Goal: Task Accomplishment & Management: Use online tool/utility

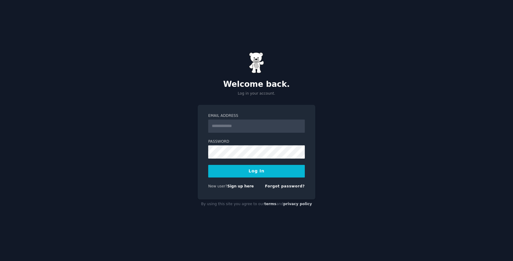
click at [248, 127] on input "Email Address" at bounding box center [256, 125] width 97 height 13
type input "**********"
click at [272, 168] on button "Log In" at bounding box center [256, 171] width 97 height 13
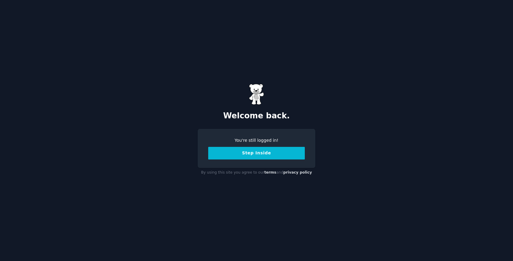
click at [277, 156] on button "Step Inside" at bounding box center [256, 153] width 97 height 13
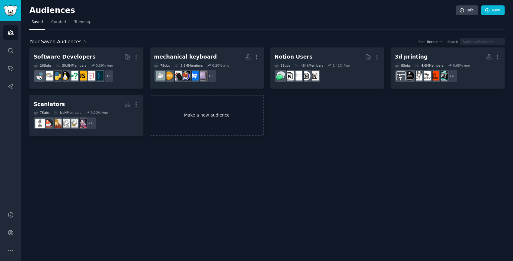
click at [195, 119] on link "Make a new audience" at bounding box center [207, 115] width 114 height 41
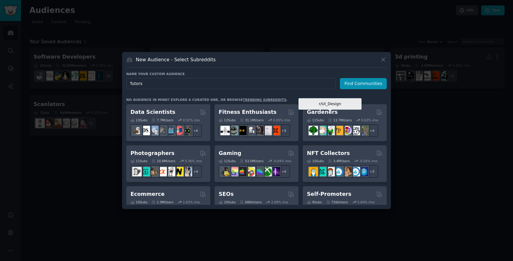
scroll to position [167, 0]
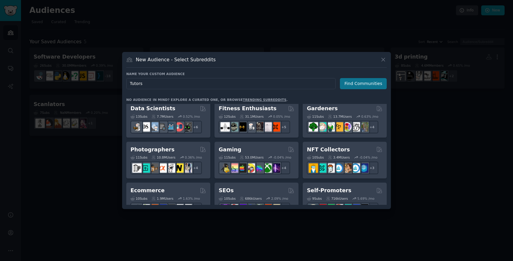
type input "Tutors"
click at [366, 83] on button "Find Communities" at bounding box center [363, 83] width 47 height 11
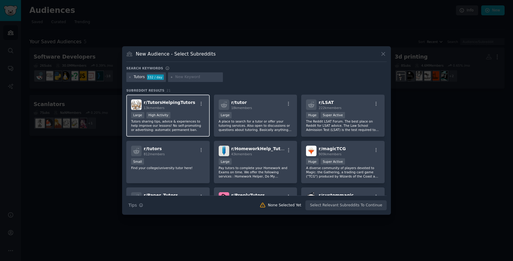
click at [191, 106] on div "r/ TutorsHelpingTutors 13k members" at bounding box center [168, 104] width 74 height 11
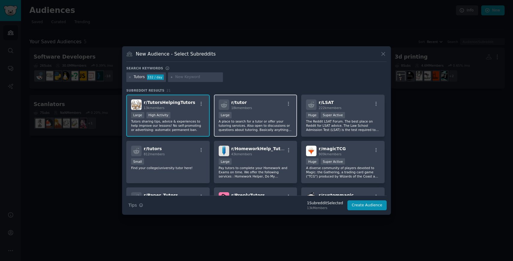
click at [252, 110] on div "r/ tutor 18k members 10,000 - 100,000 members Large A place to search for a tut…" at bounding box center [255, 116] width 83 height 42
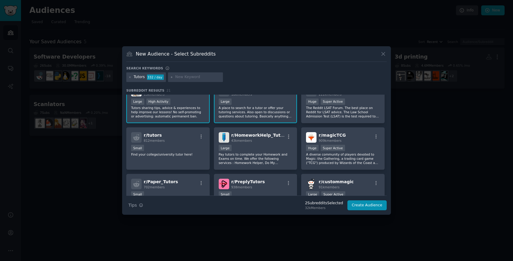
scroll to position [13, 0]
click at [185, 150] on div "Small" at bounding box center [168, 149] width 74 height 8
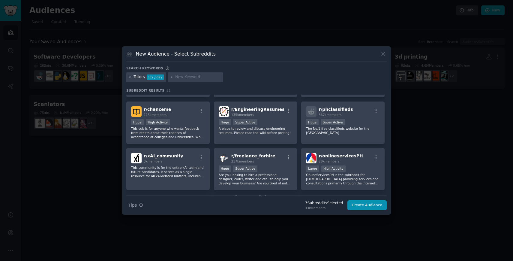
scroll to position [224, 0]
click at [192, 75] on input "text" at bounding box center [198, 76] width 46 height 5
type input "online counceling"
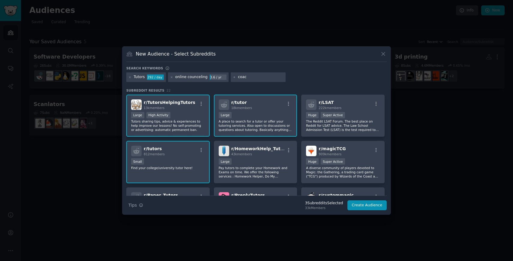
type input "coach"
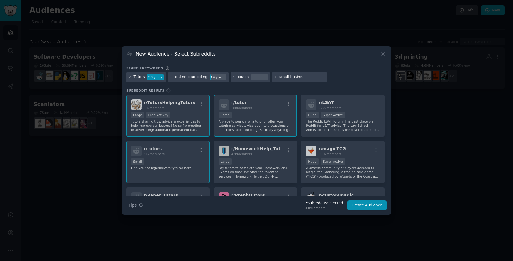
type input "small business"
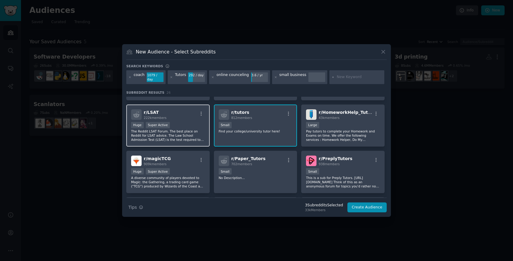
scroll to position [86, 0]
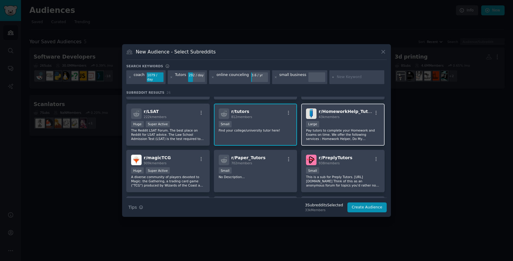
click at [345, 121] on div "10,000 - 100,000 members Large" at bounding box center [343, 125] width 74 height 8
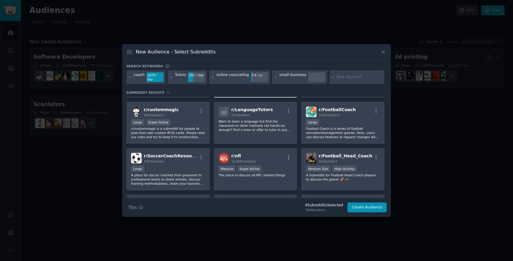
scroll to position [182, 0]
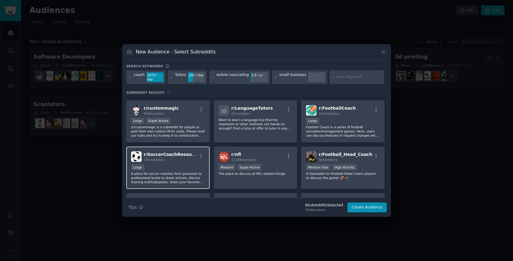
click at [175, 164] on div "Large" at bounding box center [168, 168] width 74 height 8
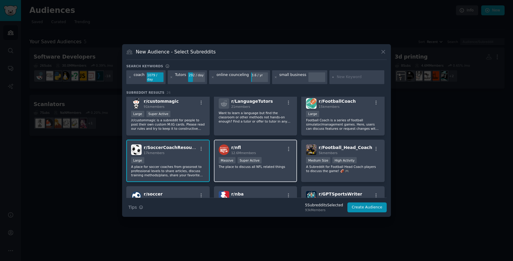
scroll to position [0, 0]
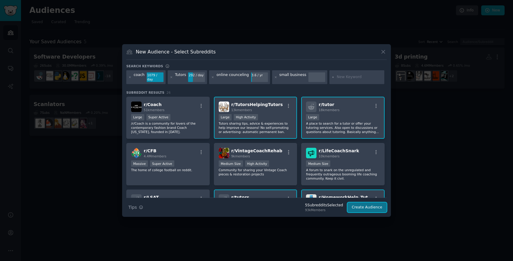
click at [371, 208] on button "Create Audience" at bounding box center [368, 207] width 40 height 10
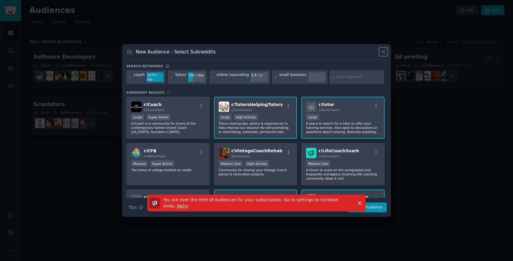
click at [384, 54] on icon at bounding box center [383, 51] width 3 height 3
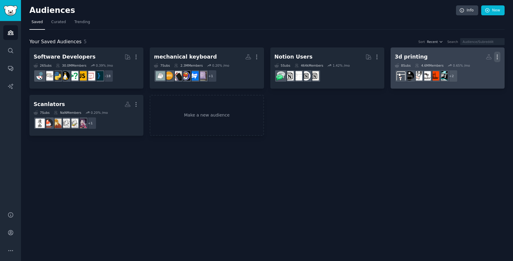
click at [497, 55] on icon "button" at bounding box center [497, 57] width 1 height 4
click at [486, 68] on p "Delete" at bounding box center [481, 69] width 14 height 6
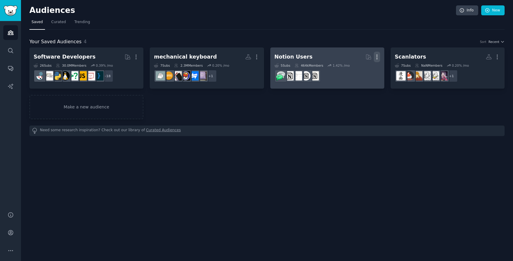
click at [378, 56] on icon "button" at bounding box center [377, 57] width 6 height 6
click at [363, 71] on p "Delete" at bounding box center [361, 69] width 14 height 6
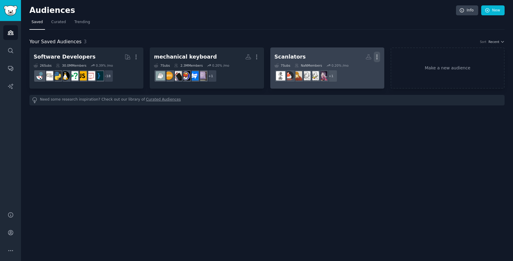
click at [378, 57] on icon "button" at bounding box center [377, 57] width 6 height 6
click at [368, 68] on div "Delete" at bounding box center [356, 69] width 29 height 13
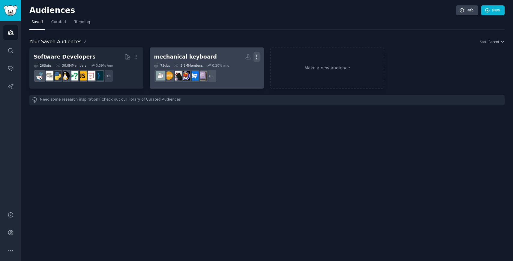
click at [255, 58] on icon "button" at bounding box center [257, 57] width 6 height 6
click at [244, 74] on div "Delete" at bounding box center [236, 69] width 29 height 13
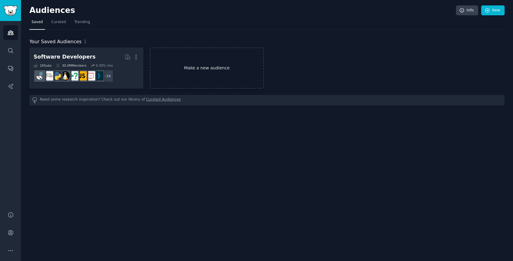
click at [249, 77] on link "Make a new audience" at bounding box center [207, 67] width 114 height 41
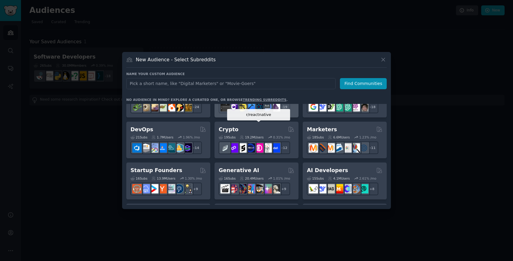
scroll to position [33, 0]
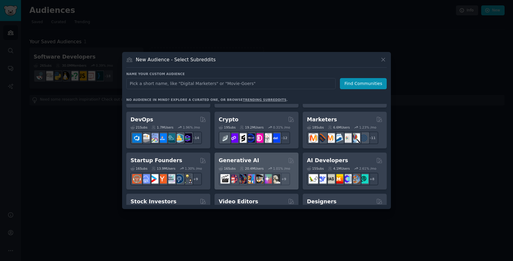
click at [274, 156] on div "Generative AI 16 Sub s 20.4M Users 1.01 % /mo + 9" at bounding box center [257, 170] width 84 height 37
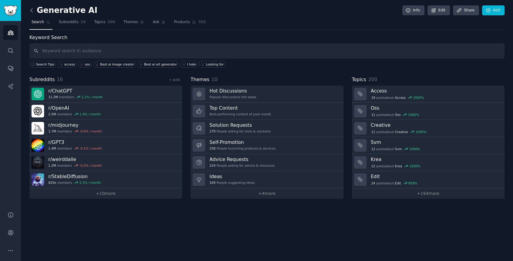
click at [30, 8] on icon at bounding box center [32, 10] width 6 height 6
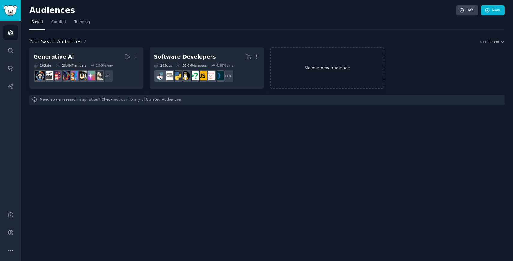
click at [301, 84] on link "Make a new audience" at bounding box center [327, 67] width 114 height 41
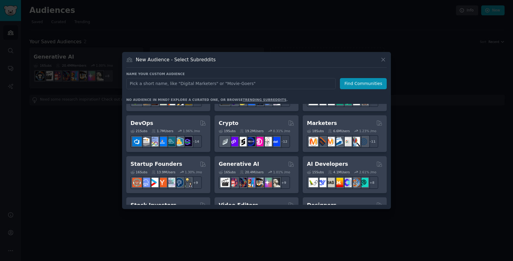
scroll to position [31, 0]
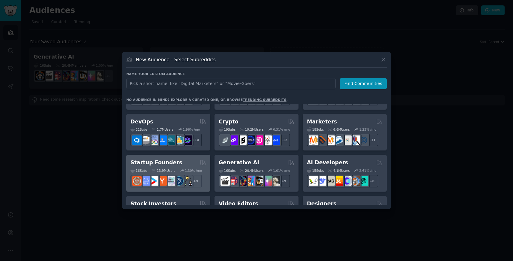
click at [172, 158] on div "Startup Founders 16 Sub s 13.9M Users 1.30 % /mo + 9" at bounding box center [168, 173] width 84 height 37
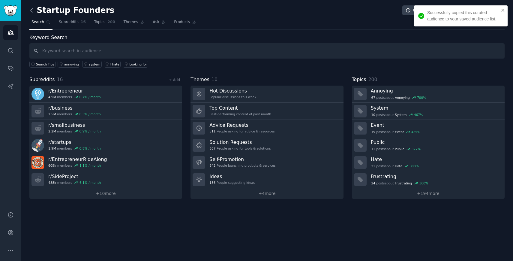
click at [33, 9] on icon at bounding box center [32, 10] width 6 height 6
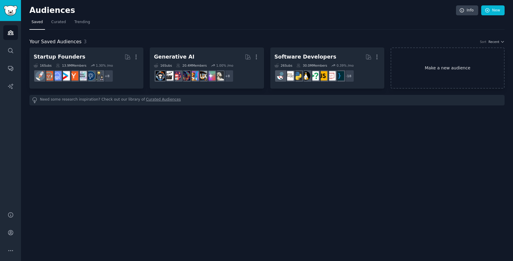
click at [426, 58] on link "Make a new audience" at bounding box center [448, 67] width 114 height 41
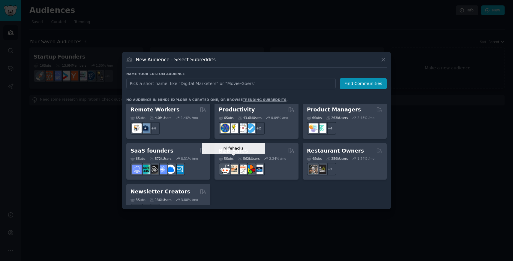
scroll to position [461, 0]
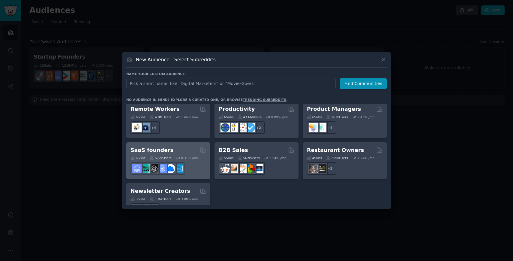
click at [181, 146] on div "SaaS founders" at bounding box center [169, 150] width 76 height 8
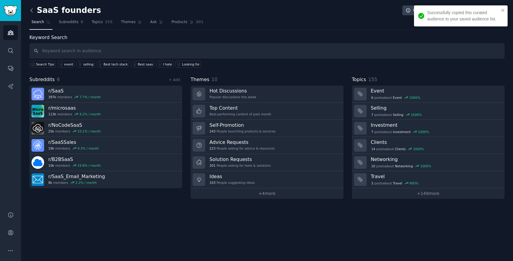
click at [30, 10] on icon at bounding box center [32, 10] width 6 height 6
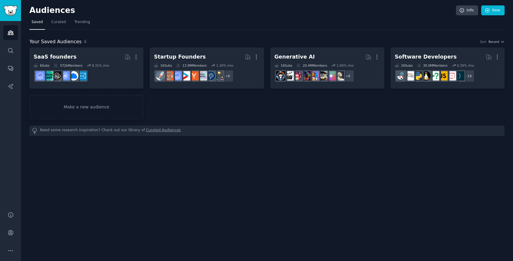
click at [146, 131] on link "Curated Audiences" at bounding box center [163, 131] width 35 height 6
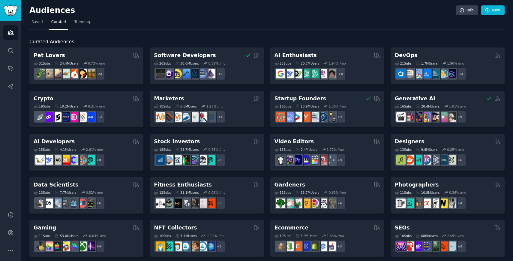
scroll to position [219, 0]
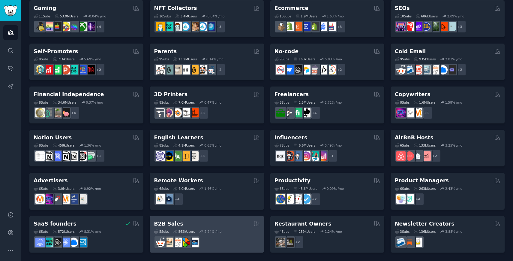
click at [173, 222] on h2 "B2B Sales" at bounding box center [168, 224] width 29 height 8
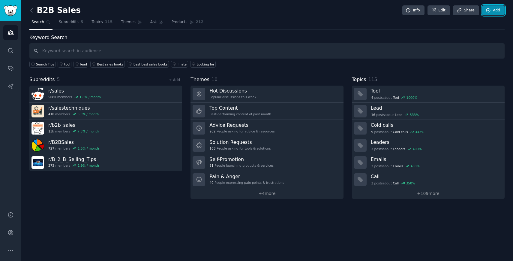
click at [492, 12] on link "Add" at bounding box center [493, 10] width 23 height 10
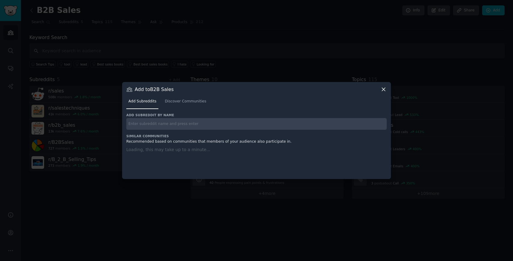
click at [297, 97] on nav "Add Subreddits Discover Communities" at bounding box center [256, 103] width 261 height 12
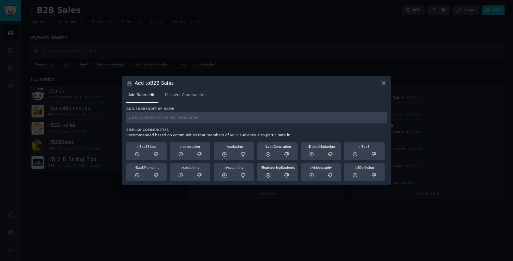
click at [382, 83] on icon at bounding box center [384, 83] width 6 height 6
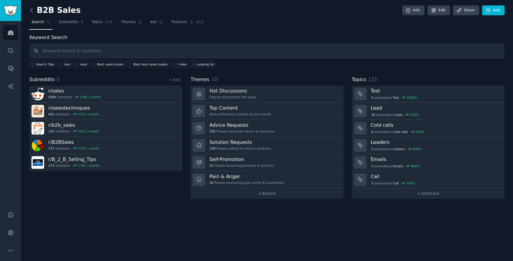
click at [32, 10] on icon at bounding box center [32, 10] width 6 height 6
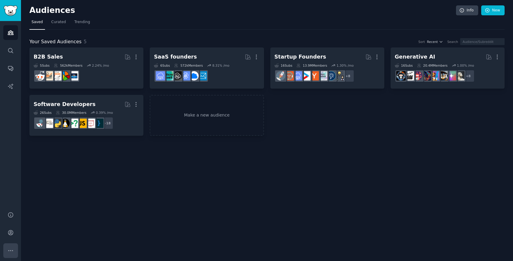
click at [11, 250] on icon "Sidebar" at bounding box center [11, 250] width 6 height 6
click at [14, 234] on link "Account" at bounding box center [10, 232] width 15 height 15
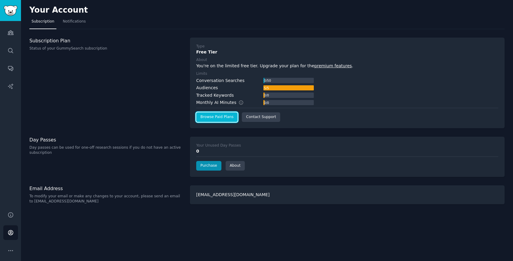
click at [223, 117] on link "Browse Paid Plans" at bounding box center [216, 117] width 41 height 10
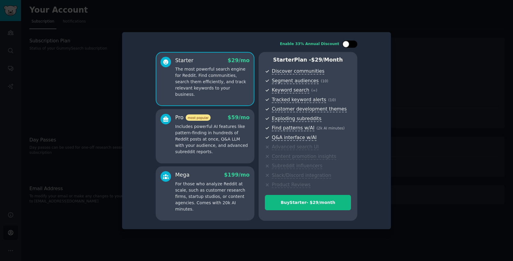
click at [350, 44] on div at bounding box center [349, 44] width 15 height 7
checkbox input "false"
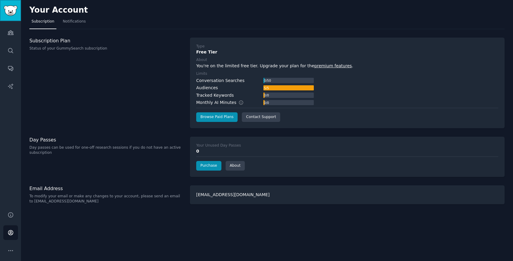
click at [9, 15] on img "Sidebar" at bounding box center [11, 10] width 14 height 11
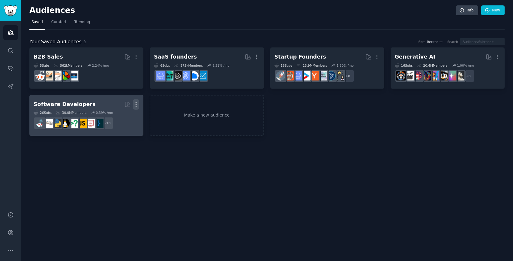
click at [138, 103] on icon "button" at bounding box center [136, 104] width 6 height 6
click at [122, 116] on p "Delete" at bounding box center [120, 117] width 14 height 6
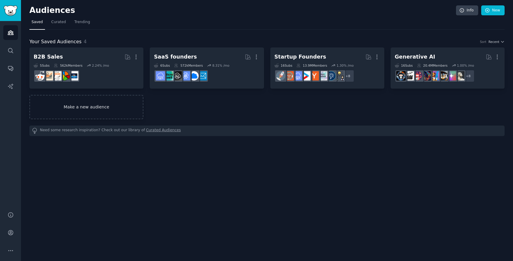
click at [128, 110] on link "Make a new audience" at bounding box center [86, 107] width 114 height 24
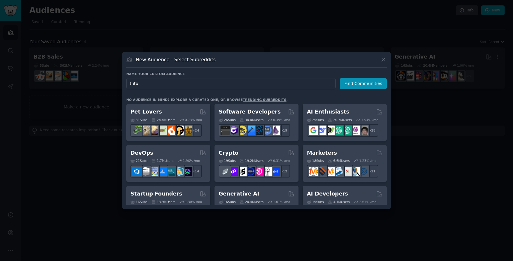
type input "tutor"
click button "Find Communities" at bounding box center [363, 83] width 47 height 11
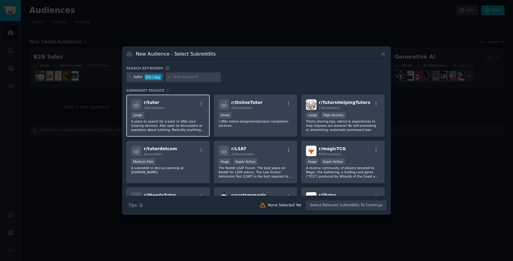
click at [186, 109] on div "r/ tutor 18k members" at bounding box center [168, 104] width 74 height 11
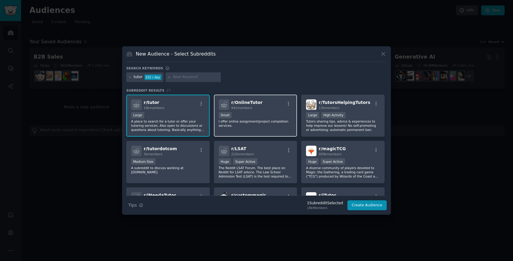
click at [252, 122] on p "I offer online assignment/project completion services." at bounding box center [256, 123] width 74 height 8
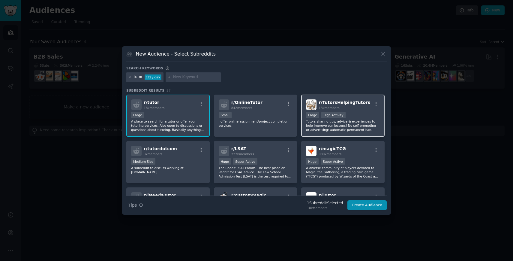
click at [349, 118] on div ">= 80th percentile for submissions / day Large High Activity" at bounding box center [343, 116] width 74 height 8
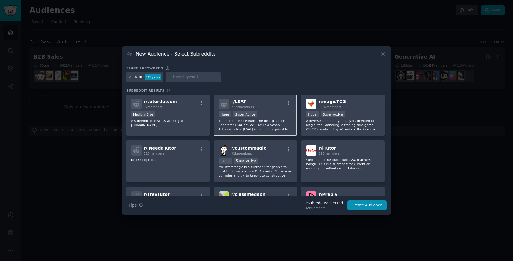
scroll to position [49, 0]
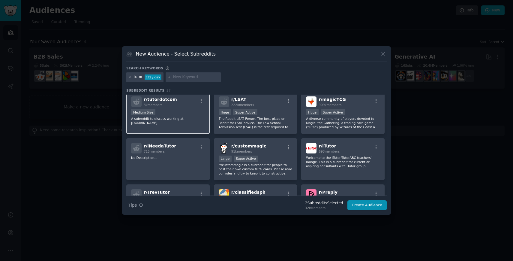
click at [195, 126] on div "r/ tutordotcom 3k members Medium Size A subreddit to discuss working at [DOMAIN…" at bounding box center [167, 113] width 83 height 42
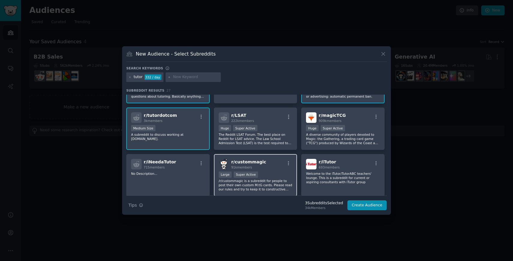
scroll to position [34, 0]
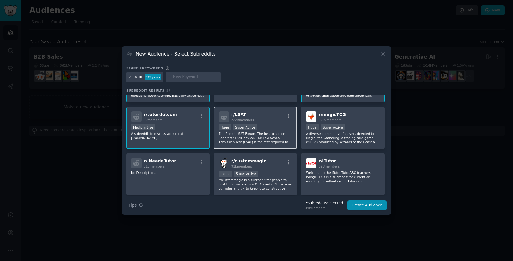
click at [241, 140] on p "The Reddit LSAT Forum. The best place on Reddit for LSAT advice. The Law School…" at bounding box center [256, 137] width 74 height 13
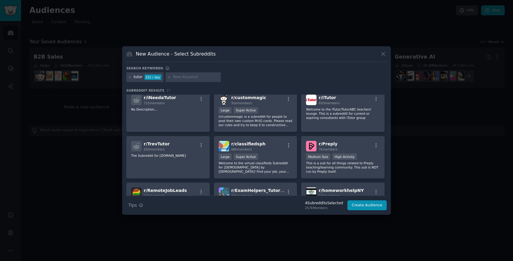
scroll to position [0, 0]
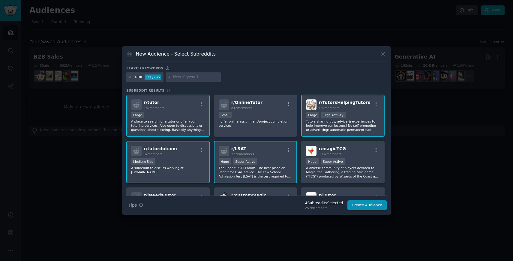
click at [203, 72] on div at bounding box center [193, 77] width 55 height 10
click at [198, 75] on input "text" at bounding box center [196, 76] width 46 height 5
paste input "therapists"
type input "therapists"
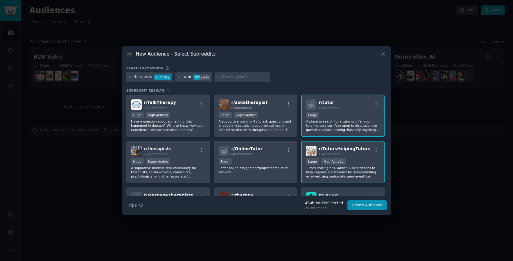
click at [231, 79] on input "text" at bounding box center [245, 76] width 46 height 5
type input "education"
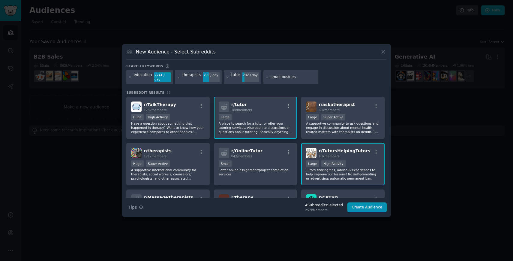
type input "small business"
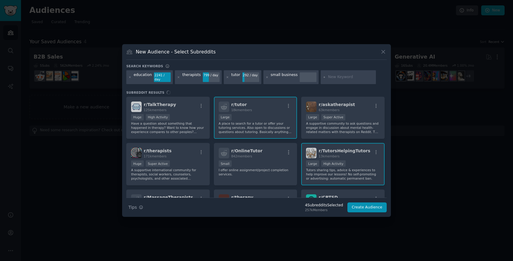
type input "coaching"
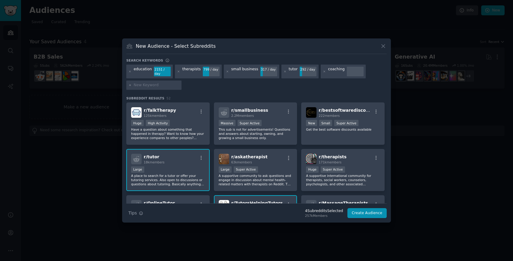
paste input "freelance"
type input "freelance"
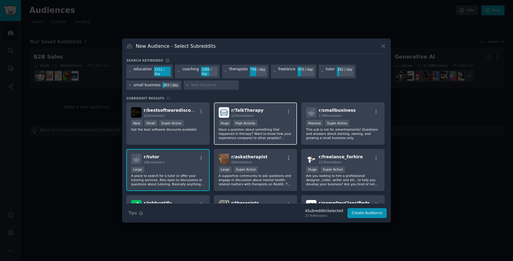
click at [272, 135] on p "Have a question about something that happened in therapy? Want to know how your…" at bounding box center [256, 133] width 74 height 13
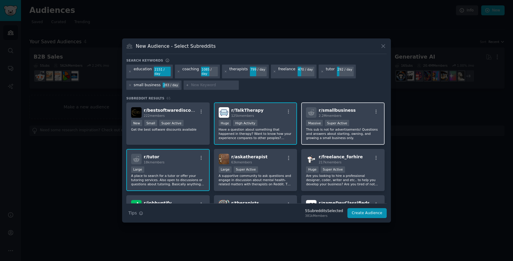
click at [315, 133] on p "This sub is not for advertisements! Questions and answers about starting, ownin…" at bounding box center [343, 133] width 74 height 13
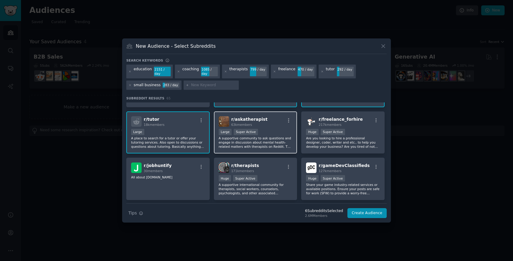
scroll to position [35, 0]
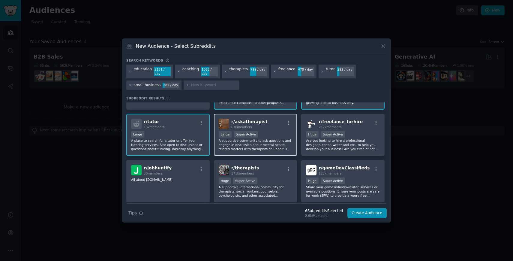
click at [284, 144] on p "A supportive community to ask questions and engage in discussion about mental h…" at bounding box center [256, 144] width 74 height 13
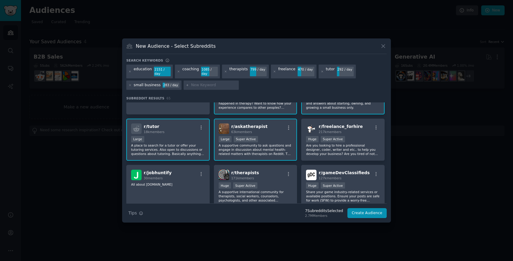
scroll to position [35, 0]
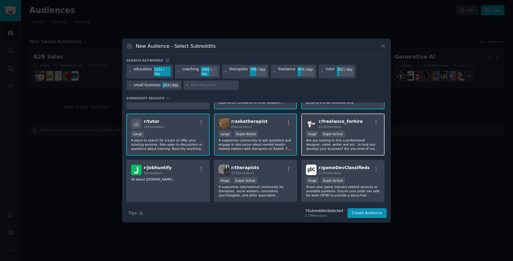
click at [319, 149] on div "r/ freelance_forhire 217k members Huge Super Active Are you looking to hire a p…" at bounding box center [342, 134] width 83 height 42
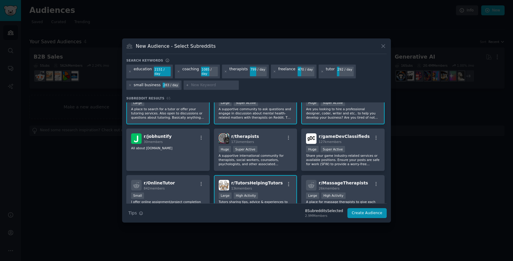
scroll to position [68, 0]
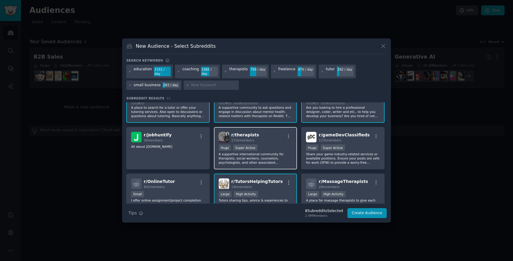
click at [266, 158] on p "A supportive international community for therapists, social workers, counselors…" at bounding box center [256, 158] width 74 height 13
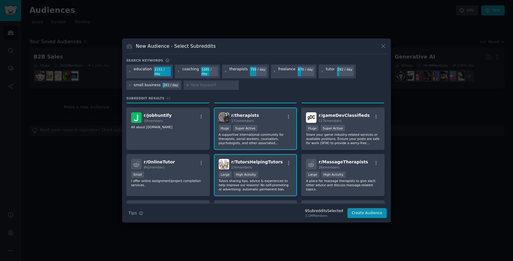
scroll to position [88, 0]
click at [345, 145] on div "r/ gameDevClassifieds 127k members Huge Super Active Share your game industry-r…" at bounding box center [342, 128] width 83 height 42
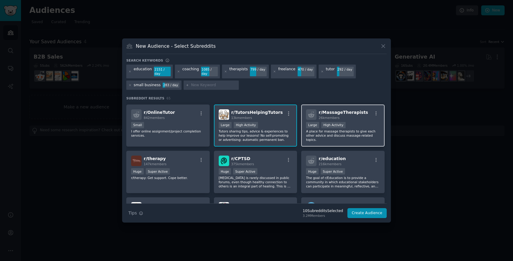
scroll to position [138, 0]
click at [336, 136] on p "A place for massage therapists to give each other advice and discuss massage-re…" at bounding box center [343, 134] width 74 height 13
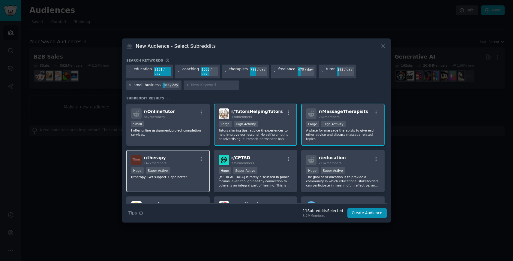
click at [202, 180] on div "r/ therapy 147k members Huge Super Active r/therapy: Get support. Cope better." at bounding box center [167, 171] width 83 height 42
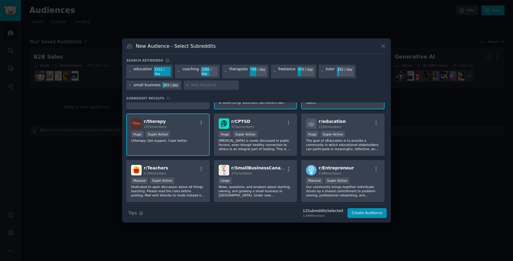
scroll to position [179, 0]
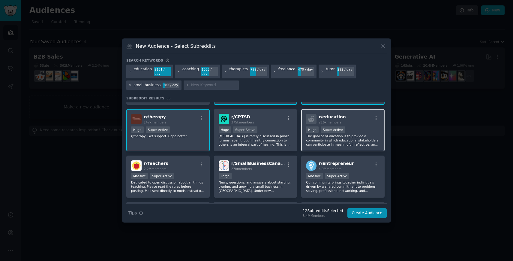
click at [331, 145] on div "r/ education 216k members Huge Super Active The goal of r/Education is to provi…" at bounding box center [342, 130] width 83 height 42
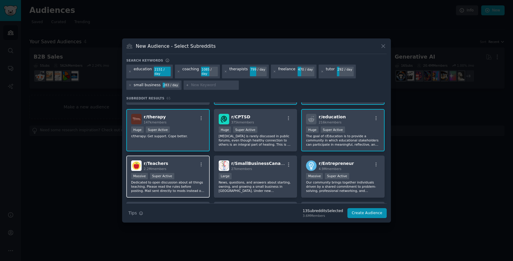
click at [197, 167] on div "r/ Teachers 2.2M members" at bounding box center [168, 165] width 74 height 11
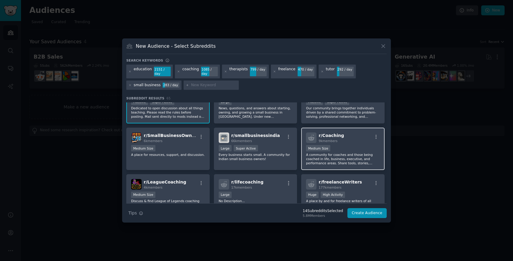
scroll to position [253, 0]
click at [326, 163] on div "r/ Coaching 9k members Medium Size A community for coaches and those being coac…" at bounding box center [342, 148] width 83 height 42
click at [326, 162] on div "r/ Coaching 9k members Medium Size A community for coaches and those being coac…" at bounding box center [342, 148] width 83 height 42
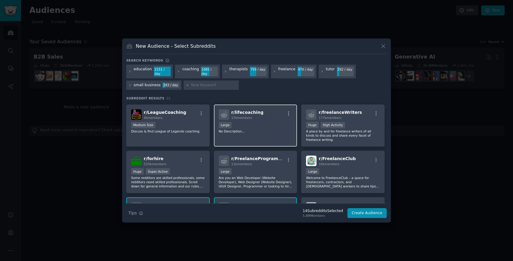
scroll to position [327, 0]
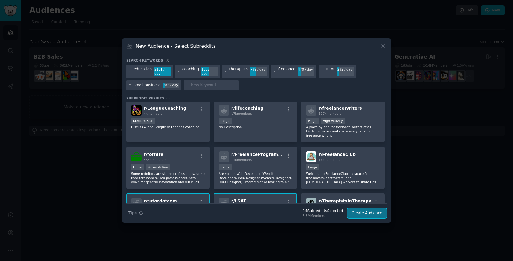
click at [357, 214] on button "Create Audience" at bounding box center [368, 213] width 40 height 10
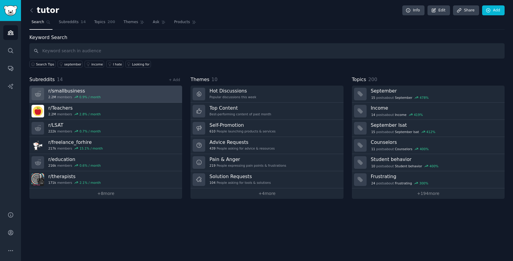
click at [119, 94] on link "r/ smallbusiness 2.2M members 0.9 % / month" at bounding box center [105, 94] width 153 height 17
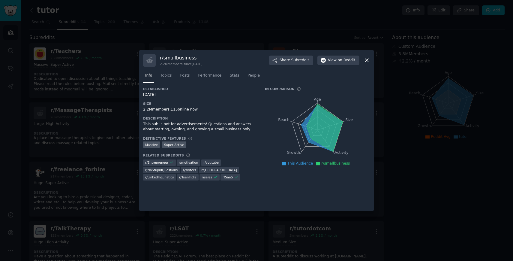
click at [110, 98] on div at bounding box center [256, 130] width 513 height 261
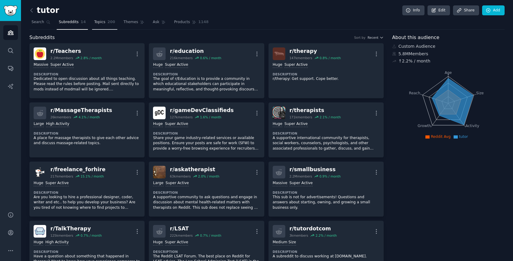
click at [107, 23] on span "200" at bounding box center [111, 22] width 8 height 5
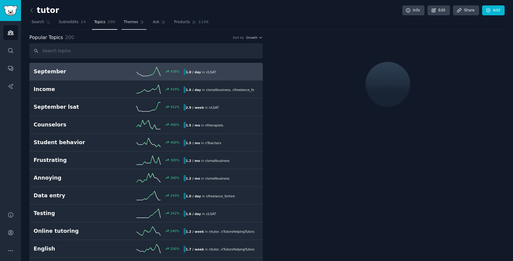
click at [137, 24] on link "Themes" at bounding box center [134, 23] width 25 height 12
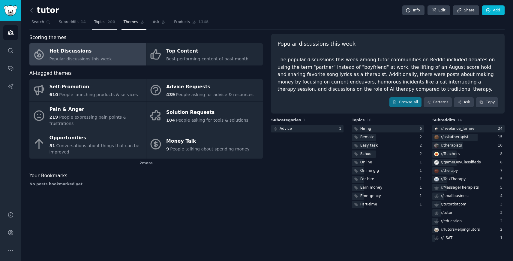
click at [114, 25] on link "Topics 200" at bounding box center [104, 23] width 25 height 12
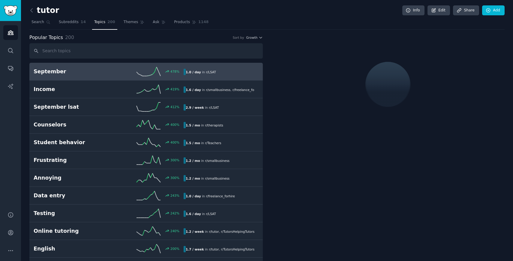
click at [71, 17] on div "tutor Info Edit Share Add" at bounding box center [266, 11] width 475 height 12
click at [73, 21] on span "Subreddits" at bounding box center [69, 22] width 20 height 5
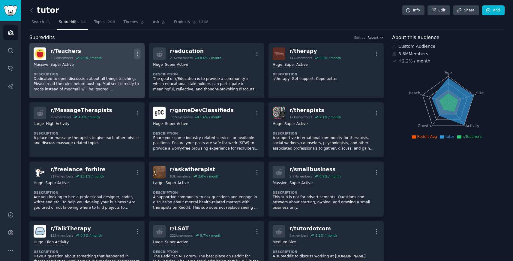
click at [137, 52] on icon "button" at bounding box center [137, 54] width 6 height 6
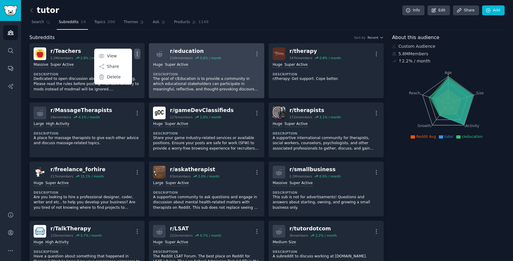
click at [194, 85] on p "The goal of r/Education is to provide a community in which educational stakehol…" at bounding box center [206, 84] width 107 height 16
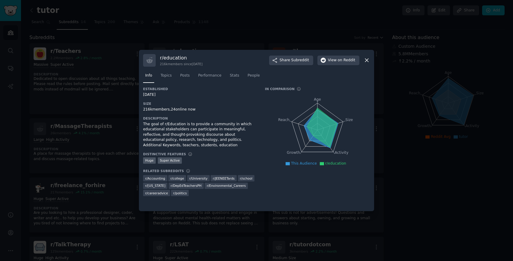
click at [188, 39] on div at bounding box center [256, 130] width 513 height 261
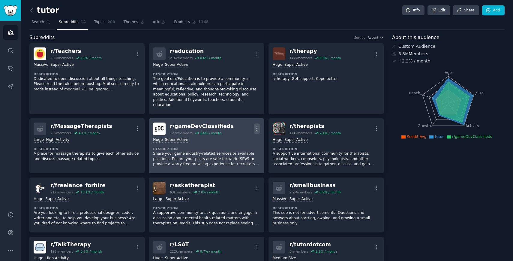
click at [257, 125] on icon "button" at bounding box center [257, 128] width 6 height 6
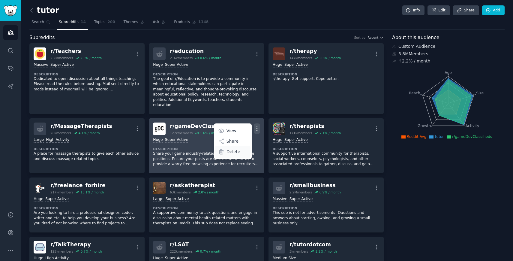
click at [241, 149] on div "Delete" at bounding box center [233, 152] width 36 height 13
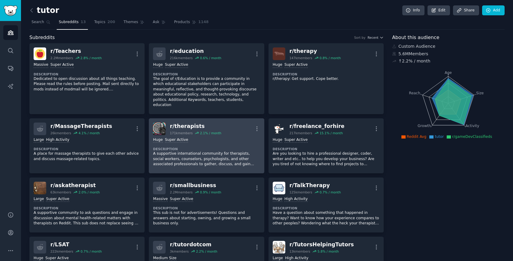
click at [236, 151] on p "A supportive international community for therapists, social workers, counselors…" at bounding box center [206, 159] width 107 height 16
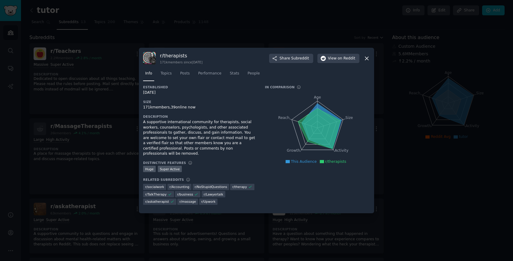
click at [402, 115] on div at bounding box center [256, 130] width 513 height 261
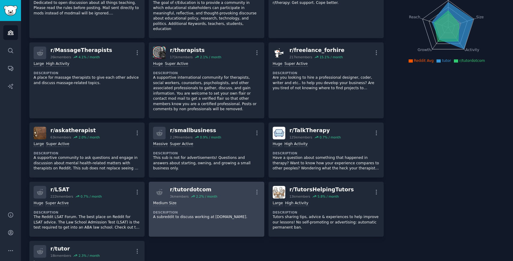
scroll to position [72, 0]
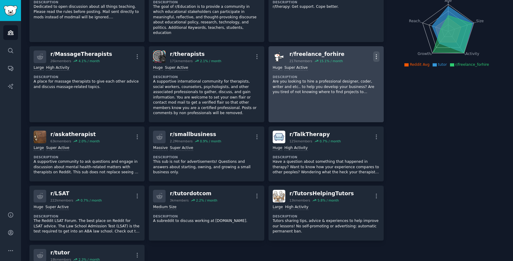
click at [374, 53] on icon "button" at bounding box center [376, 56] width 6 height 6
click at [354, 77] on p "Delete" at bounding box center [353, 80] width 14 height 6
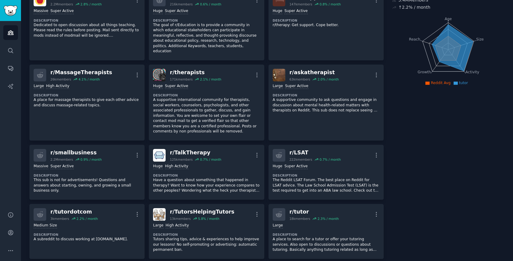
scroll to position [55, 0]
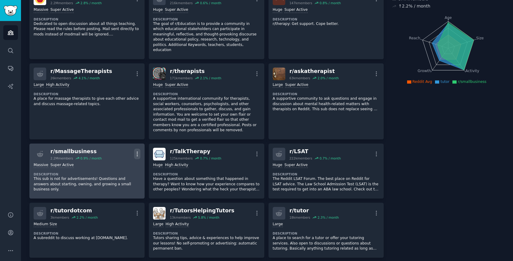
click at [140, 152] on icon "button" at bounding box center [137, 154] width 6 height 6
click at [113, 174] on p "Delete" at bounding box center [114, 177] width 14 height 6
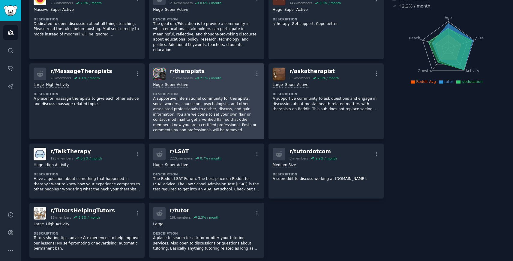
scroll to position [0, 0]
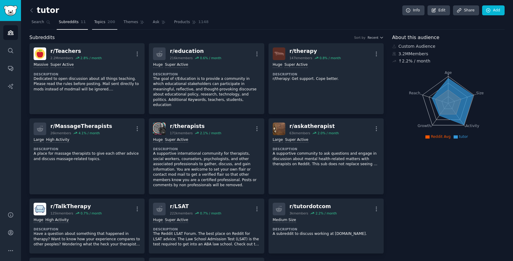
click at [105, 26] on link "Topics 200" at bounding box center [104, 23] width 25 height 12
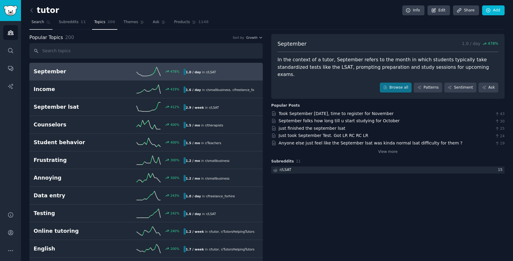
click at [44, 27] on link "Search" at bounding box center [40, 23] width 23 height 12
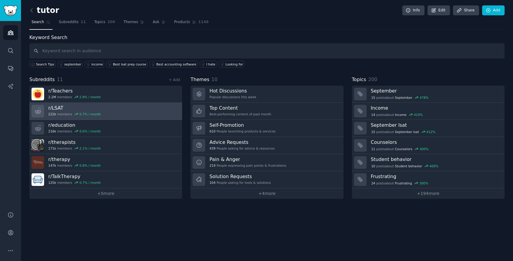
click at [100, 110] on link "r/ LSAT 222k members 0.7 % / month" at bounding box center [105, 111] width 153 height 17
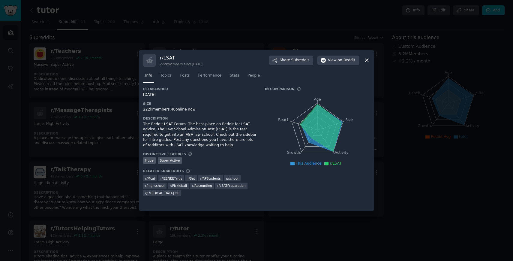
click at [366, 58] on icon at bounding box center [367, 60] width 6 height 6
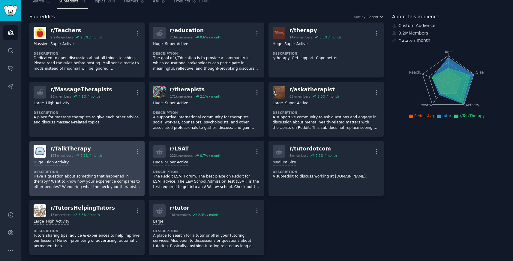
scroll to position [23, 0]
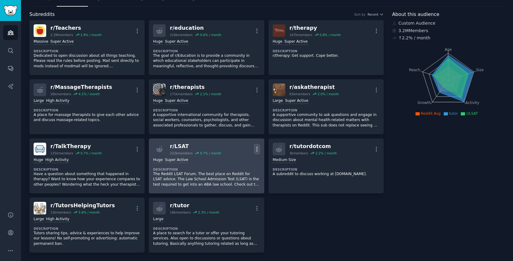
click at [257, 145] on button "More" at bounding box center [257, 149] width 6 height 11
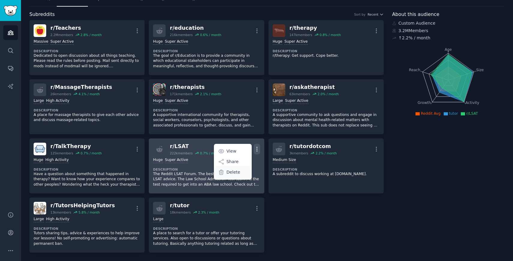
click at [236, 173] on p "Delete" at bounding box center [234, 172] width 14 height 6
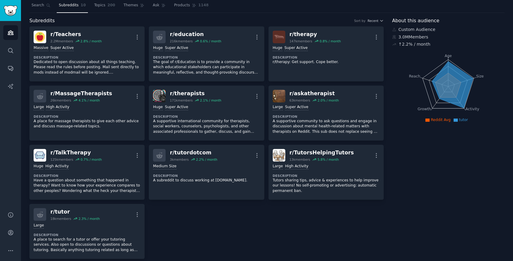
scroll to position [0, 0]
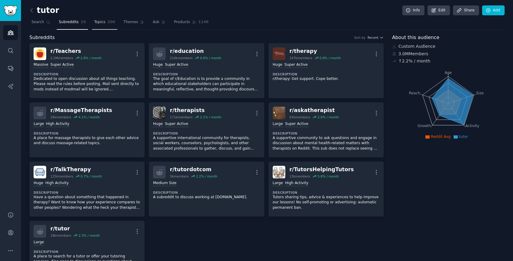
click at [110, 23] on span "200" at bounding box center [111, 22] width 8 height 5
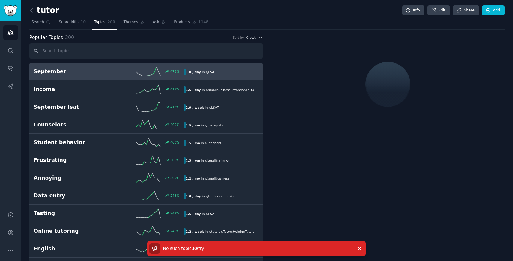
click at [203, 248] on span "Retry" at bounding box center [198, 248] width 11 height 5
click at [70, 20] on span "Subreddits" at bounding box center [69, 22] width 20 height 5
